Goal: Task Accomplishment & Management: Manage account settings

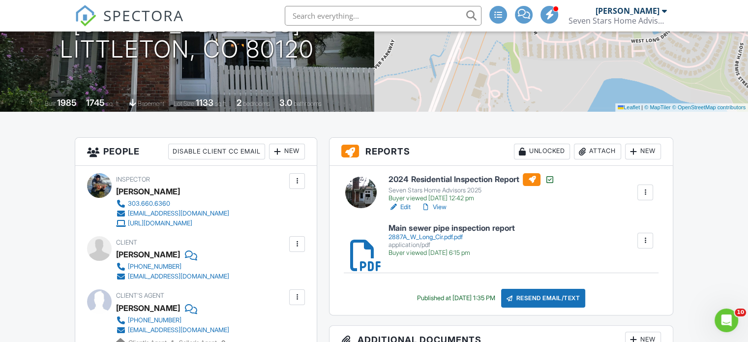
click at [598, 149] on div "Attach" at bounding box center [597, 152] width 47 height 16
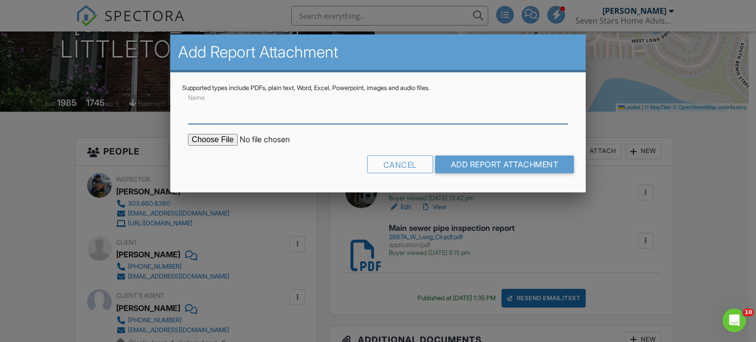
click at [333, 109] on input "Name" at bounding box center [378, 112] width 380 height 24
click at [268, 110] on input "Radon test results 6.4 pCi/L" at bounding box center [378, 112] width 380 height 24
type input "Radon test results 2.0 pCi/L"
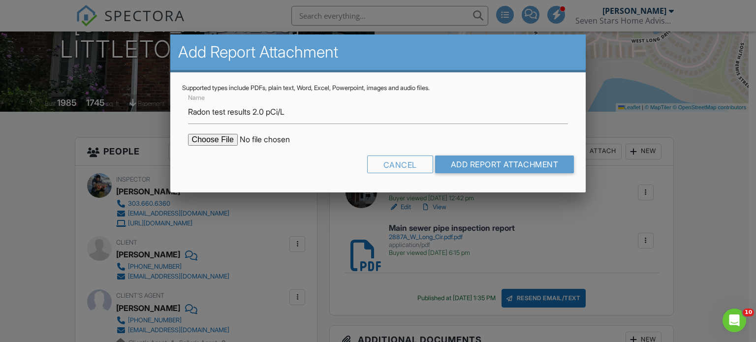
click at [219, 141] on input "file" at bounding box center [271, 140] width 167 height 12
click at [203, 139] on input "file" at bounding box center [271, 140] width 167 height 12
type input "C:\fakepath\2887LongCirRadonReport (1).pdf"
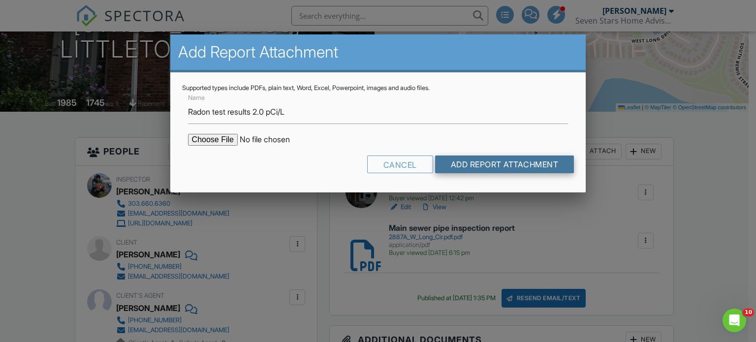
click at [512, 163] on input "Add Report Attachment" at bounding box center [504, 164] width 139 height 18
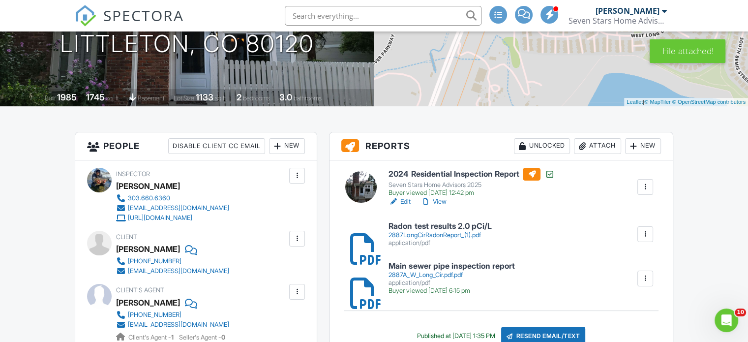
click at [405, 200] on link "Edit" at bounding box center [400, 202] width 22 height 10
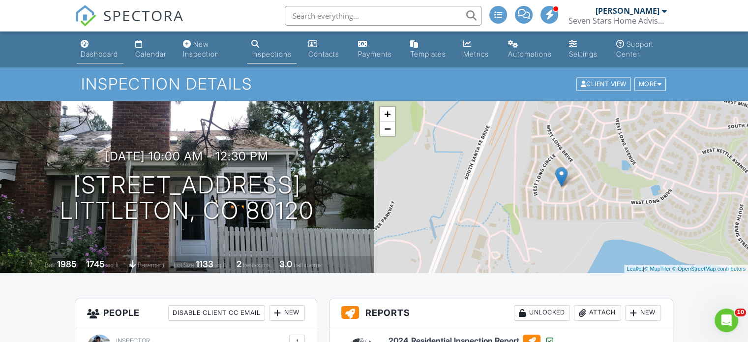
click at [95, 50] on div "Dashboard" at bounding box center [99, 54] width 37 height 8
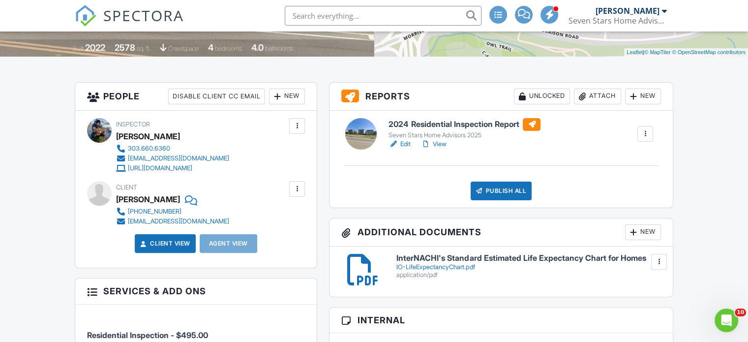
click at [595, 92] on div "Attach" at bounding box center [597, 97] width 47 height 16
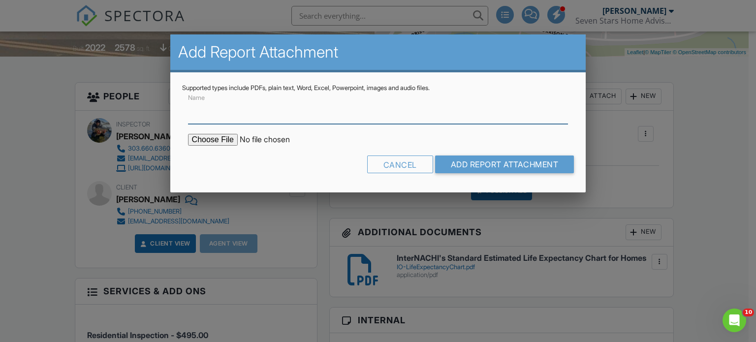
click at [373, 116] on input "Name" at bounding box center [378, 112] width 380 height 24
type input "Main sewer pipe inspection report"
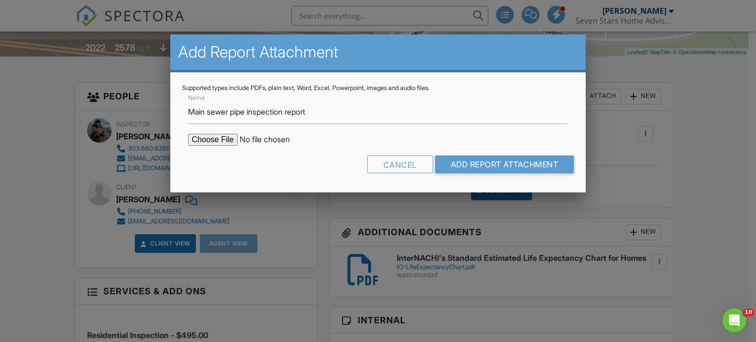
click at [220, 136] on input "file" at bounding box center [271, 140] width 167 height 12
type input "C:\fakepath\15636 W Floyd Dr.pdf.pdf"
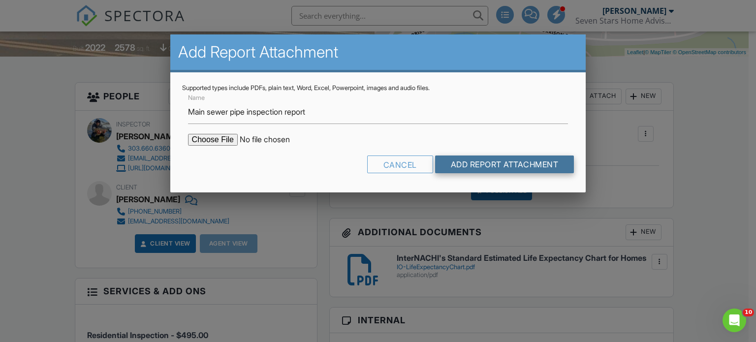
click at [492, 164] on input "Add Report Attachment" at bounding box center [504, 164] width 139 height 18
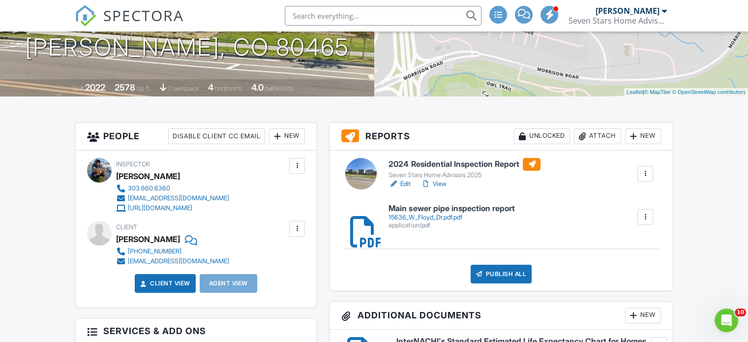
click at [405, 183] on link "Edit" at bounding box center [400, 184] width 22 height 10
